Goal: Information Seeking & Learning: Check status

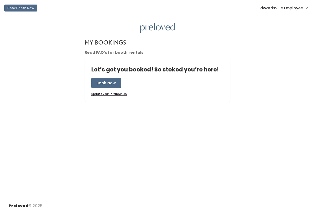
click at [296, 13] on link "Edwardsville Employee" at bounding box center [283, 7] width 60 height 11
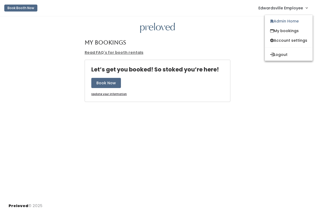
click at [296, 10] on span "Edwardsville Employee" at bounding box center [280, 8] width 45 height 6
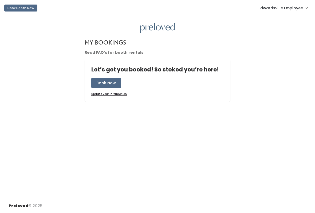
click at [283, 19] on div "My Bookings Read FAQ's for booth rentals Let’s get you booked! So stoked you’re…" at bounding box center [157, 107] width 315 height 182
click at [291, 11] on span "Edwardsville Employee" at bounding box center [280, 8] width 45 height 6
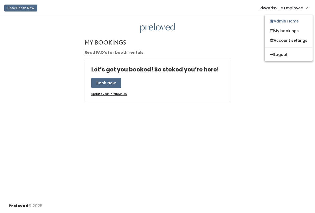
click at [296, 21] on link "Admin Home" at bounding box center [289, 21] width 48 height 10
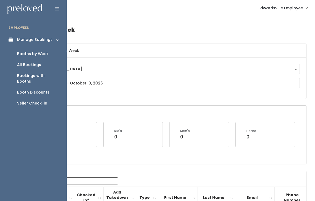
click at [41, 89] on div "Booth Discounts" at bounding box center [33, 92] width 32 height 6
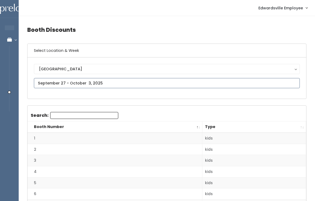
click at [145, 86] on input "text" at bounding box center [167, 83] width 266 height 10
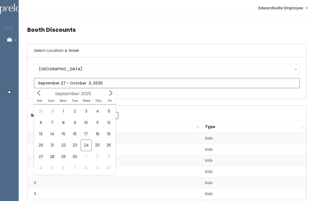
type input "September 20 to September 26"
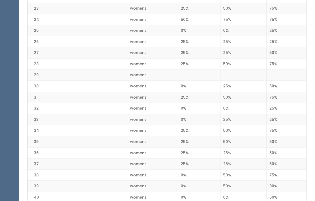
scroll to position [376, 0]
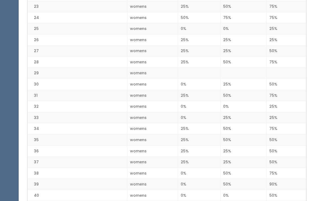
click at [258, 179] on td "50%" at bounding box center [243, 184] width 46 height 11
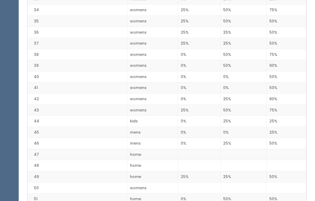
scroll to position [495, 0]
click at [94, 115] on td "44" at bounding box center [78, 120] width 100 height 11
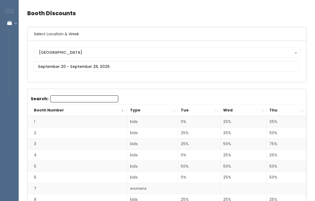
scroll to position [17, 0]
click at [231, 105] on th "Wed" at bounding box center [243, 110] width 46 height 11
